Goal: Information Seeking & Learning: Learn about a topic

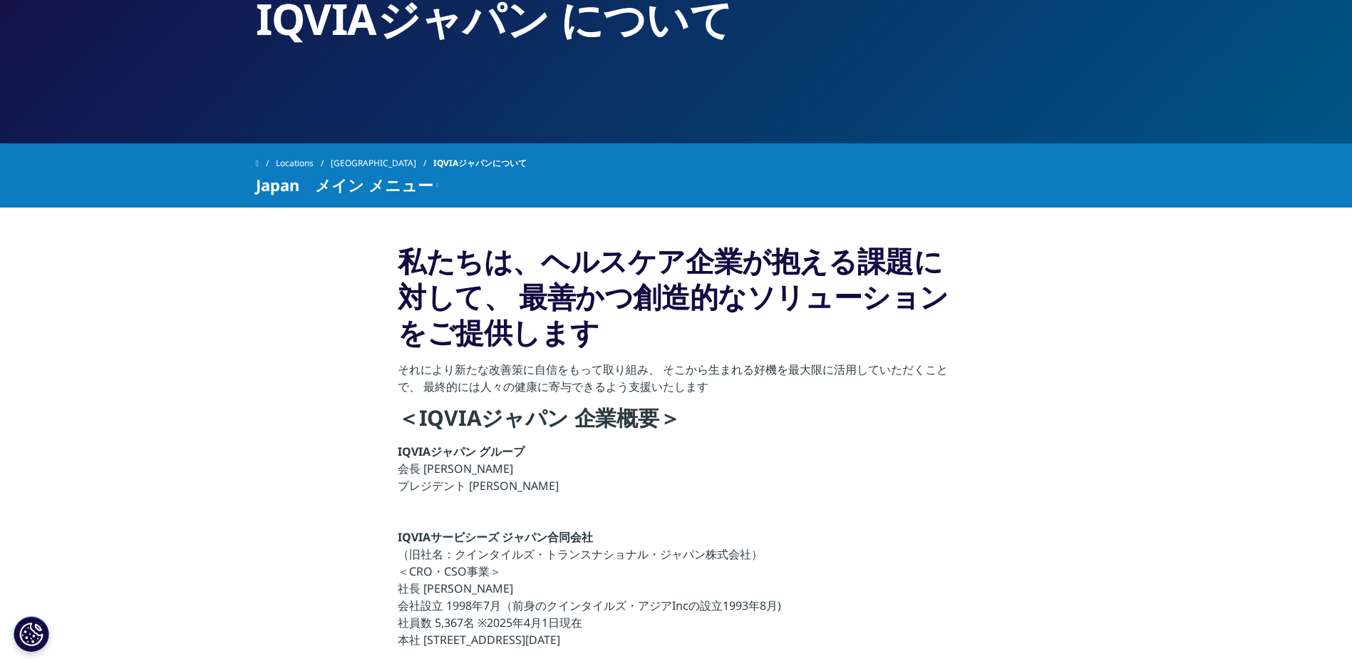
scroll to position [217, 0]
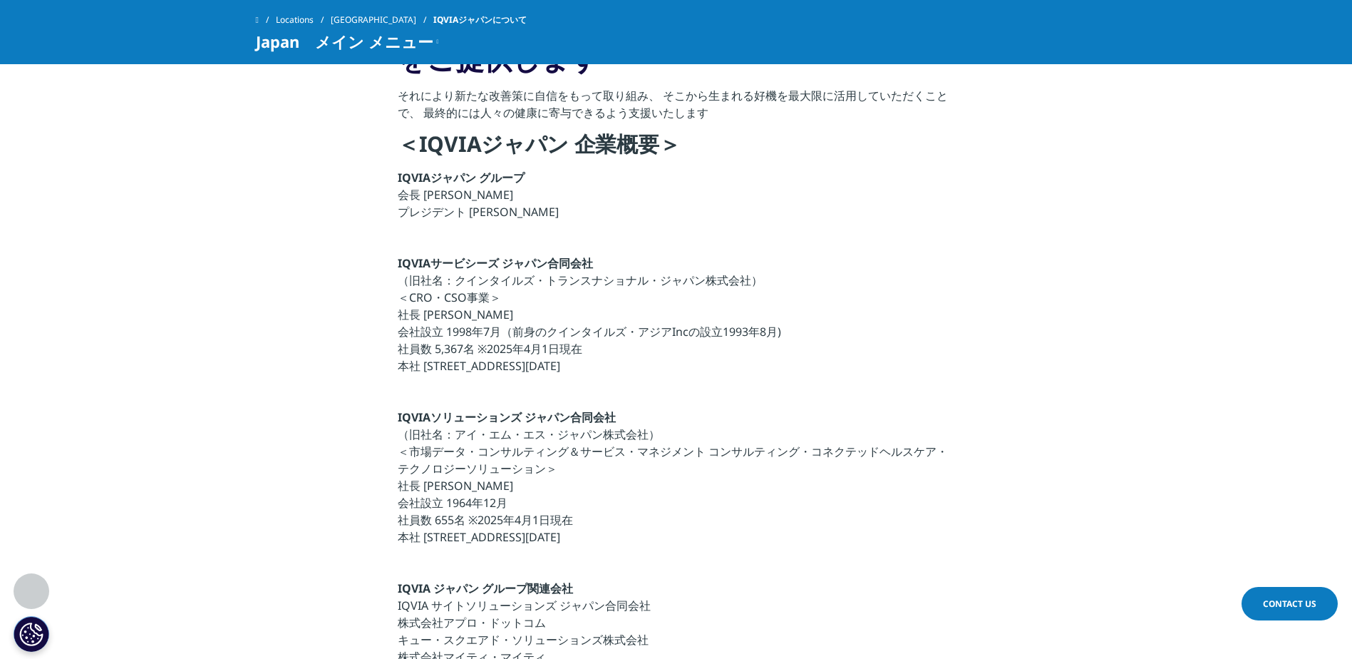
scroll to position [642, 0]
